Goal: Find specific page/section: Find specific page/section

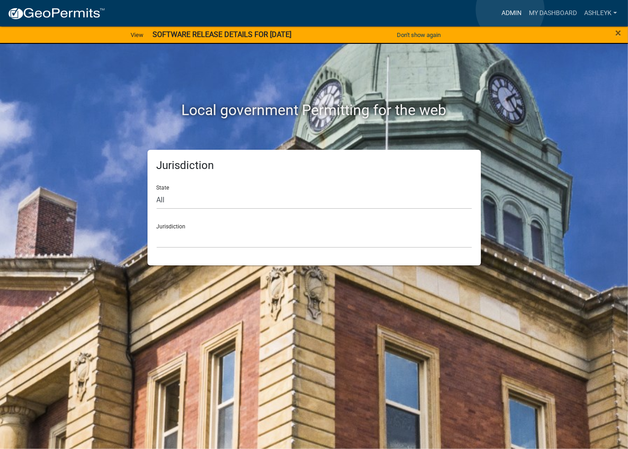
drag, startPoint x: 510, startPoint y: 10, endPoint x: 286, endPoint y: 77, distance: 233.7
click at [510, 10] on link "Admin" at bounding box center [511, 13] width 27 height 17
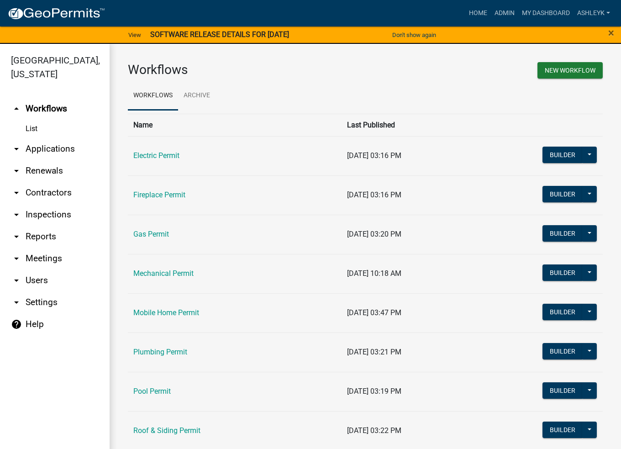
click at [33, 189] on link "arrow_drop_down Contractors" at bounding box center [55, 193] width 110 height 22
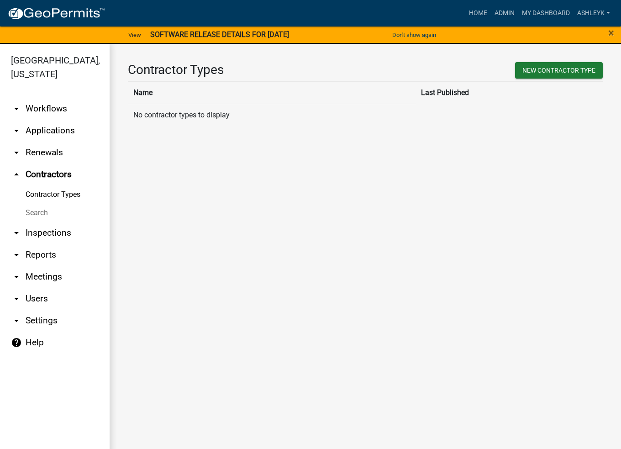
click at [36, 211] on link "Search" at bounding box center [55, 213] width 110 height 18
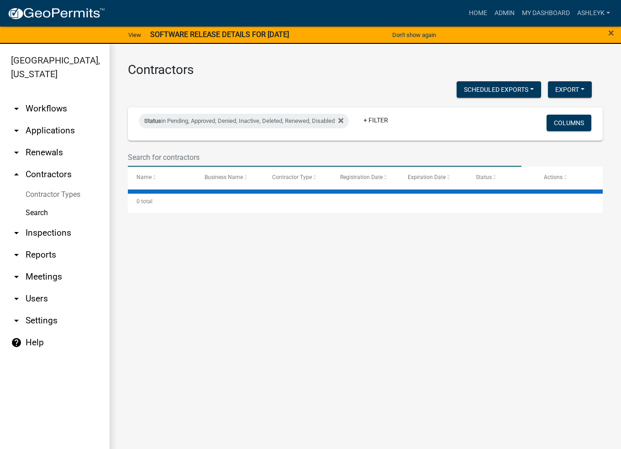
click at [202, 162] on input "text" at bounding box center [325, 157] width 394 height 19
type input "hus"
select select "3: 100"
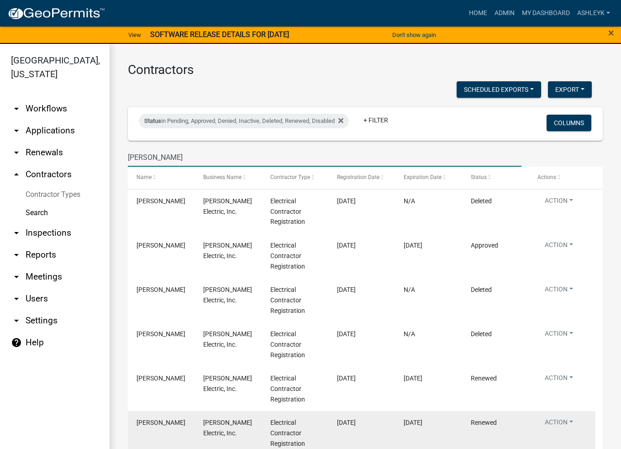
type input "[PERSON_NAME]"
